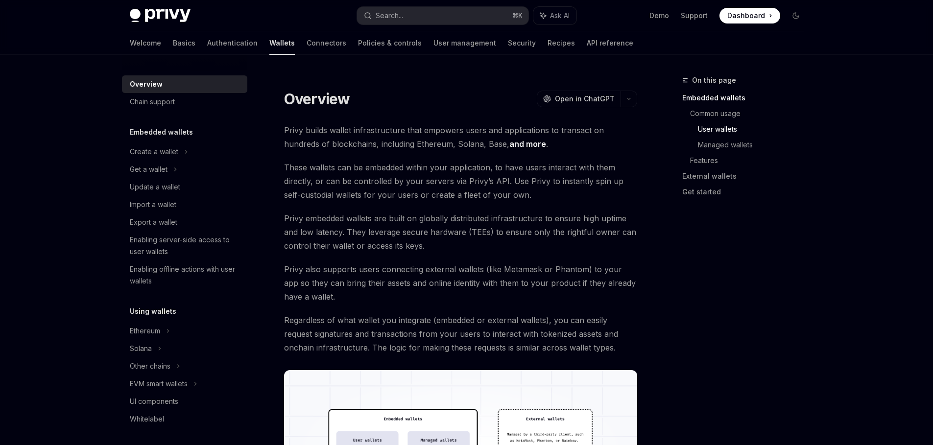
scroll to position [665, 0]
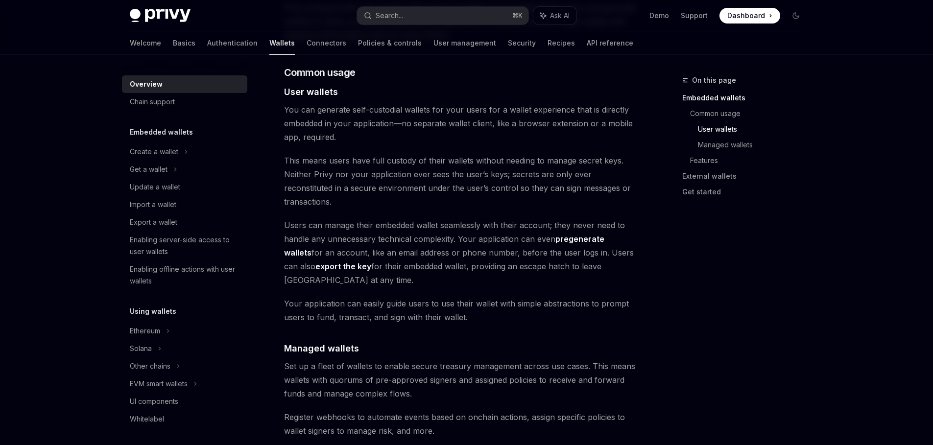
click at [464, 103] on span "You can generate self-custodial wallets for your users for a wallet experience …" at bounding box center [460, 123] width 353 height 41
click at [540, 103] on span "You can generate self-custodial wallets for your users for a wallet experience …" at bounding box center [460, 123] width 353 height 41
click at [807, 195] on link "Get started" at bounding box center [746, 192] width 129 height 16
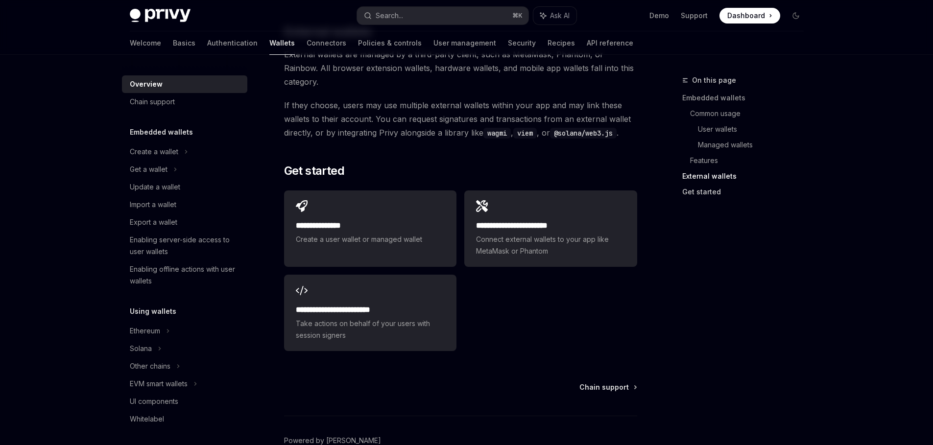
scroll to position [1505, 0]
click at [728, 392] on div "On this page Embedded wallets Common usage User wallets Managed wallets Feature…" at bounding box center [737, 259] width 149 height 371
type textarea "*"
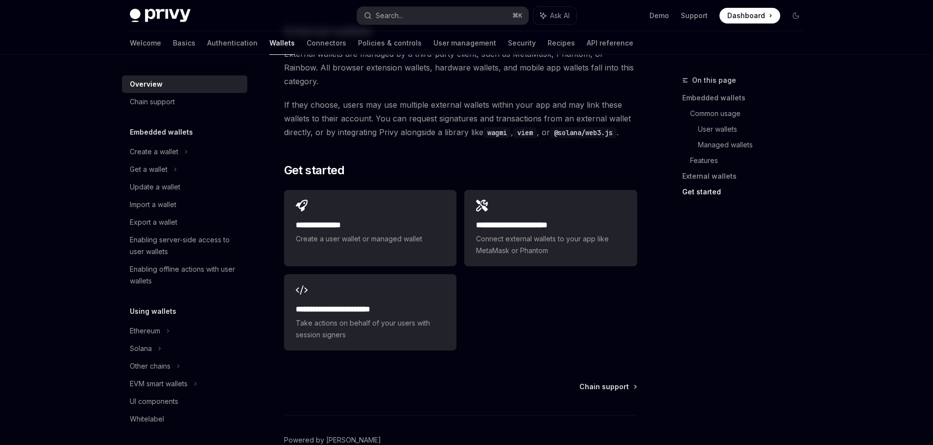
drag, startPoint x: 48, startPoint y: 113, endPoint x: 26, endPoint y: 102, distance: 24.3
